Goal: Find specific page/section: Find specific page/section

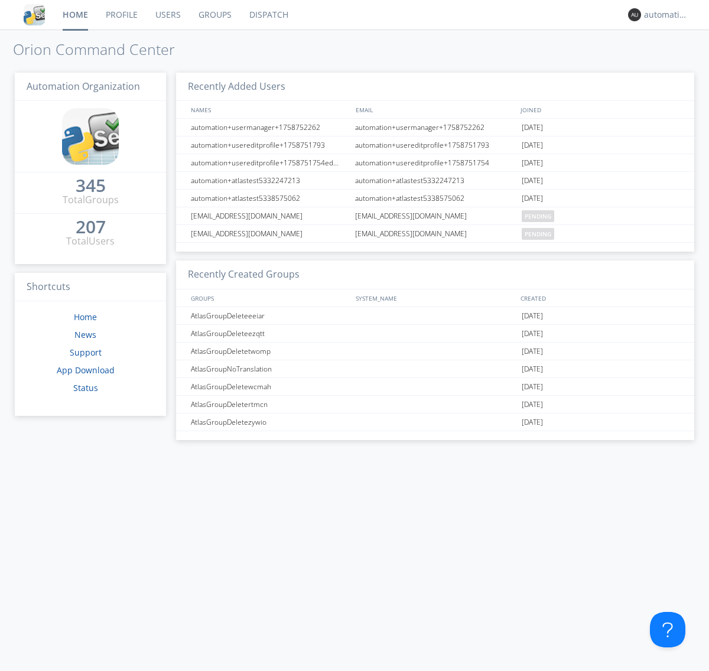
click at [268, 15] on link "Dispatch" at bounding box center [268, 15] width 57 height 30
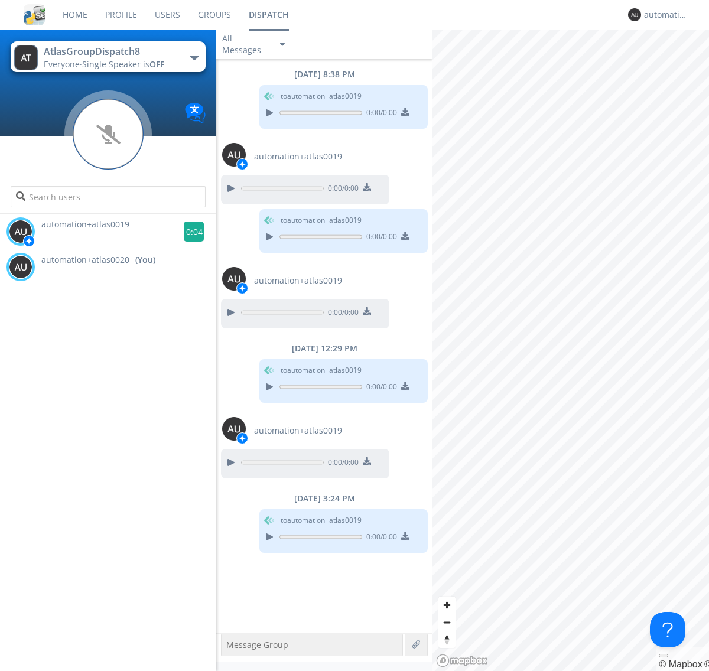
click at [189, 232] on g at bounding box center [194, 232] width 21 height 21
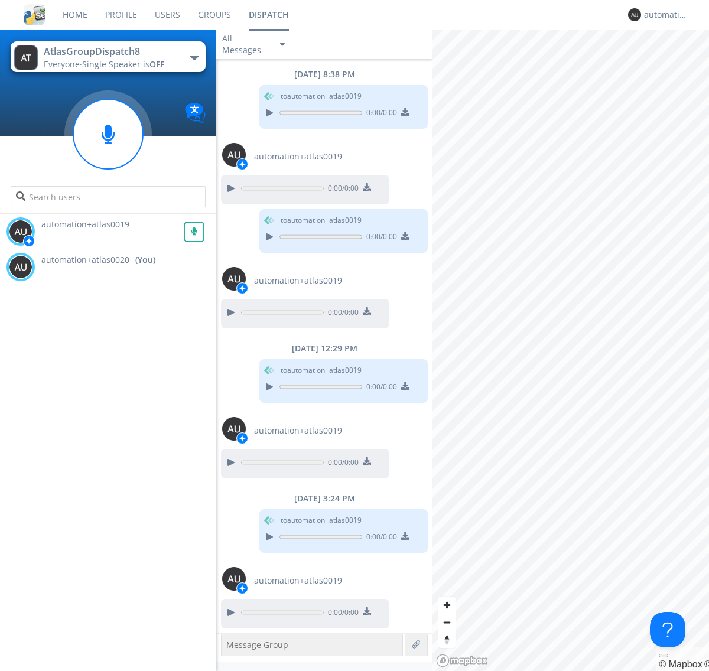
click at [255, 44] on div "All Messages" at bounding box center [245, 44] width 59 height 26
click at [255, 89] on div "Direct Only" at bounding box center [254, 89] width 77 height 20
click at [255, 44] on div "All Messages" at bounding box center [245, 44] width 59 height 26
click at [255, 109] on div "Group Only" at bounding box center [254, 109] width 77 height 20
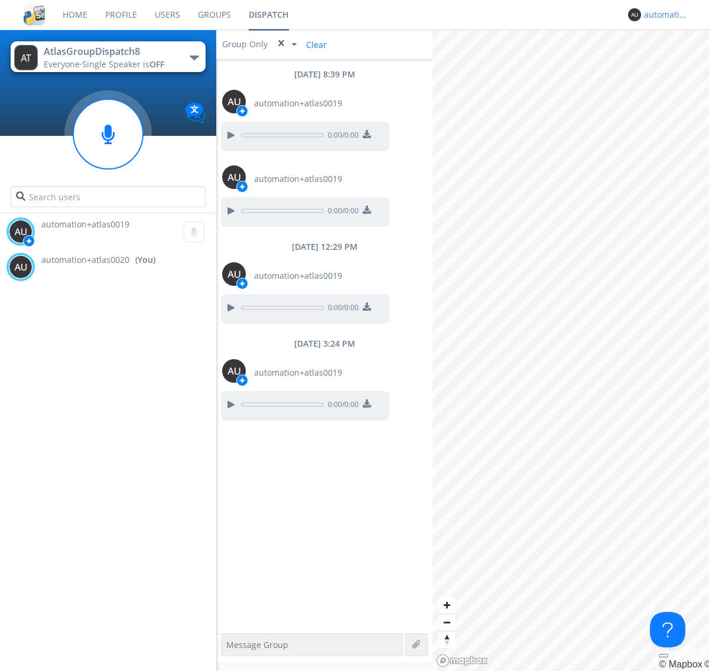
click at [663, 15] on div "automation+atlas0020" at bounding box center [666, 15] width 44 height 12
